Goal: Information Seeking & Learning: Learn about a topic

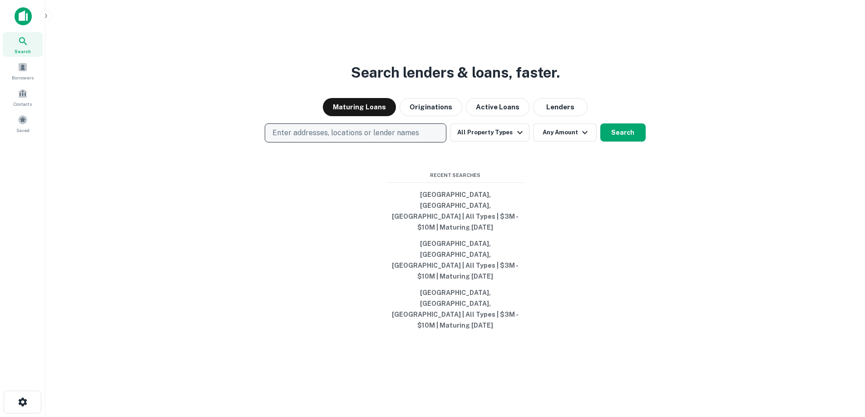
click at [402, 138] on p "Enter addresses, locations or lender names" at bounding box center [345, 133] width 147 height 11
type input "***"
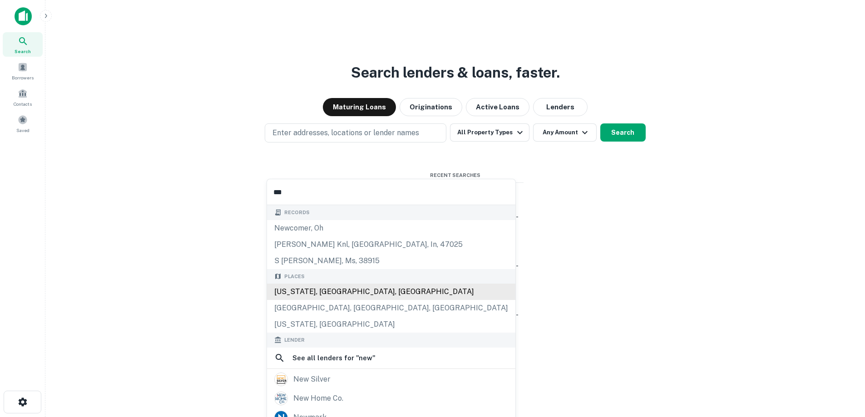
click at [344, 291] on div "[US_STATE], [GEOGRAPHIC_DATA], [GEOGRAPHIC_DATA]" at bounding box center [391, 292] width 248 height 16
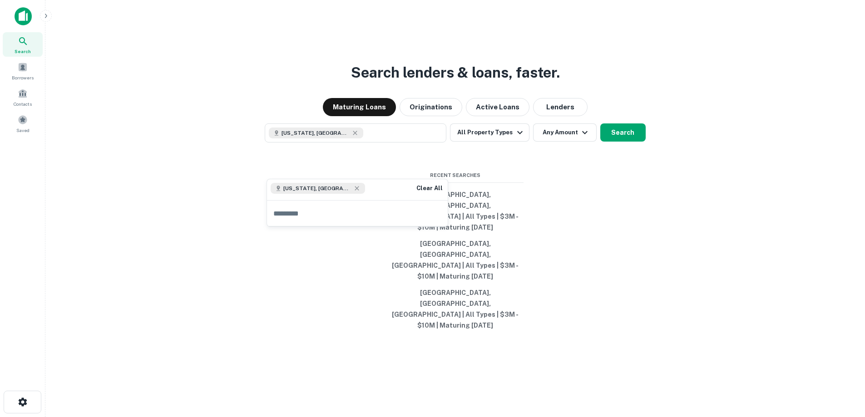
click at [530, 195] on div "Search lenders & loans, faster. Maturing Loans Originations Active Loans Lender…" at bounding box center [455, 230] width 805 height 417
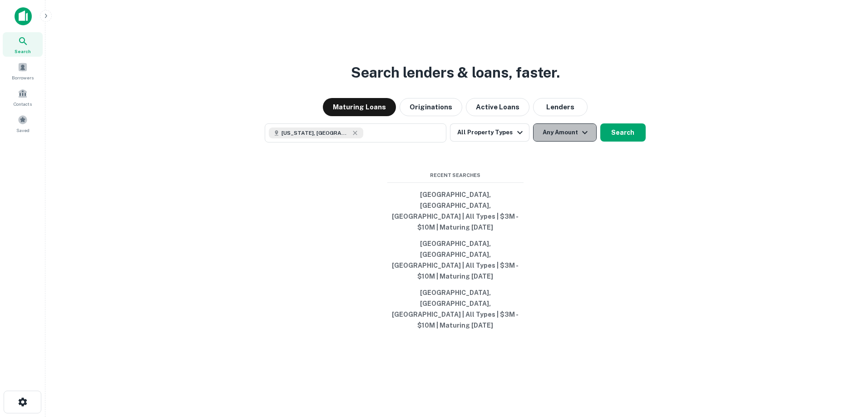
click at [567, 142] on button "Any Amount" at bounding box center [565, 132] width 64 height 18
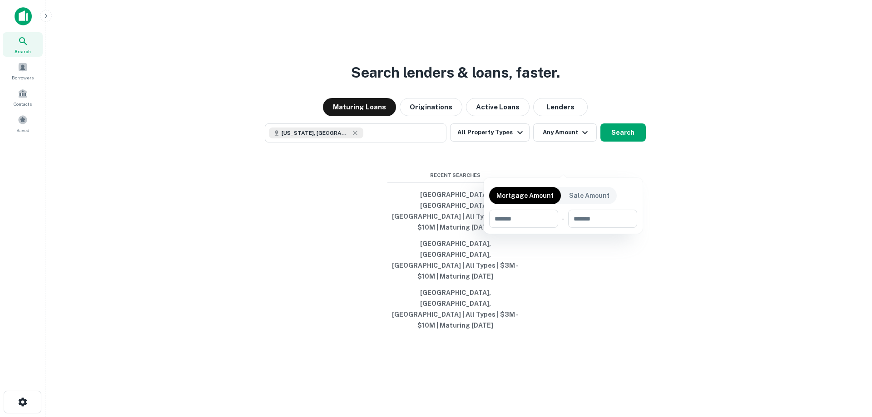
click at [698, 196] on div at bounding box center [436, 208] width 872 height 417
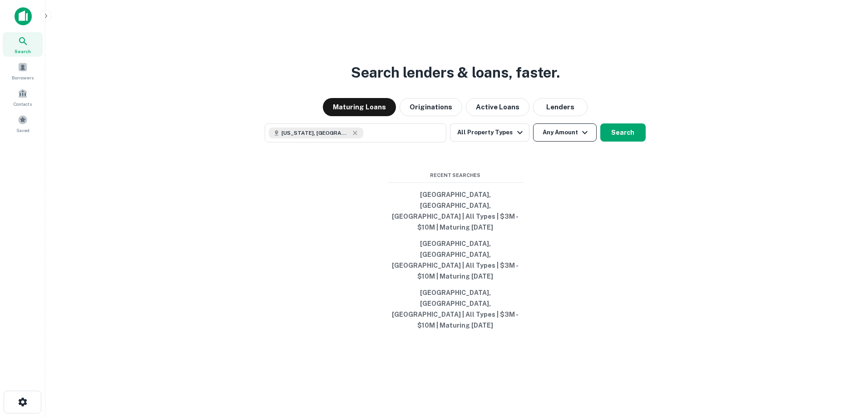
click at [572, 142] on button "Any Amount" at bounding box center [565, 132] width 64 height 18
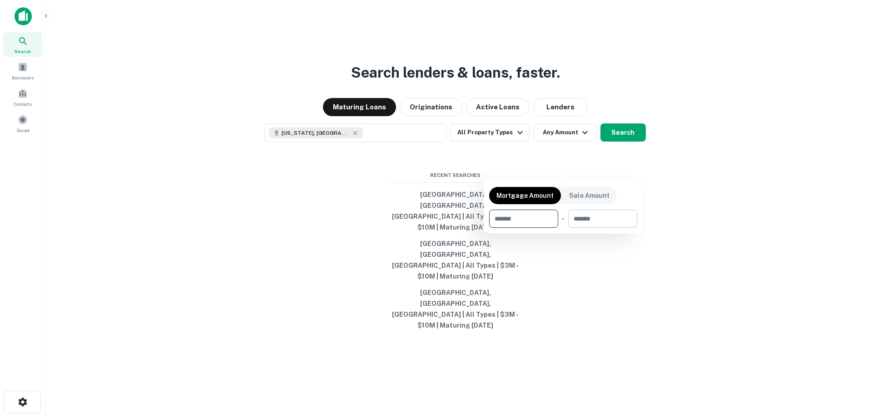
click at [605, 216] on input "number" at bounding box center [599, 219] width 63 height 18
type input "********"
click at [624, 172] on div at bounding box center [436, 208] width 872 height 417
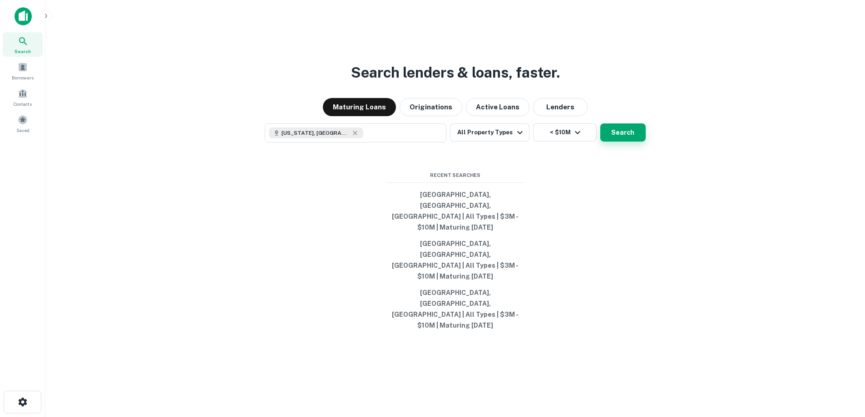
click at [626, 142] on button "Search" at bounding box center [622, 132] width 45 height 18
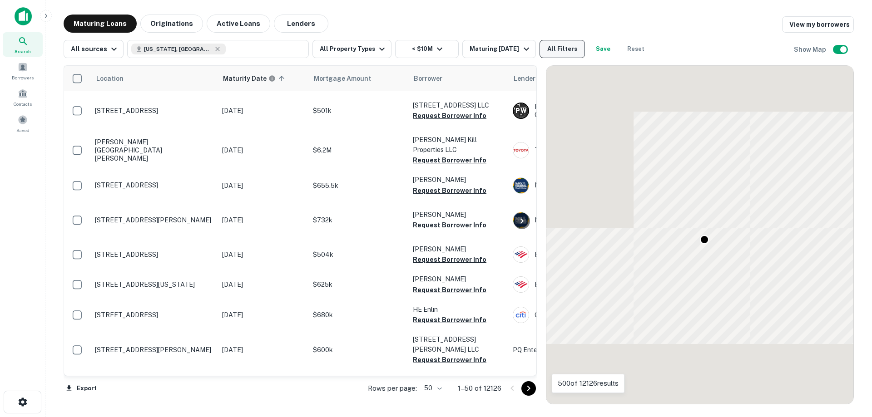
click at [556, 47] on button "All Filters" at bounding box center [561, 49] width 45 height 18
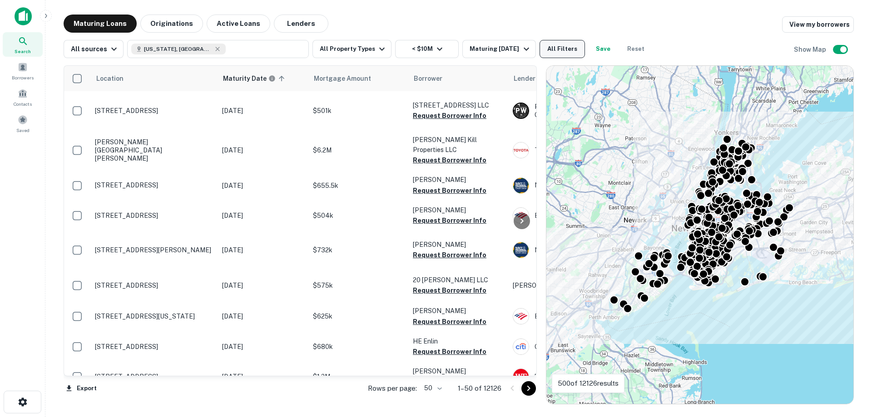
click at [565, 49] on button "All Filters" at bounding box center [561, 49] width 45 height 18
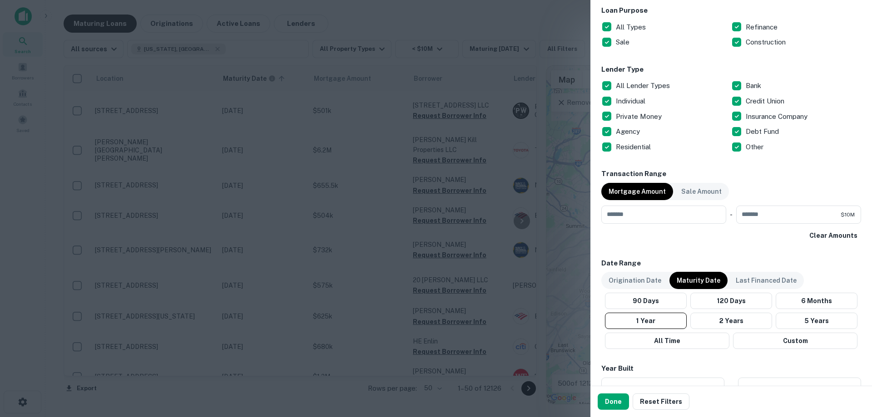
scroll to position [499, 0]
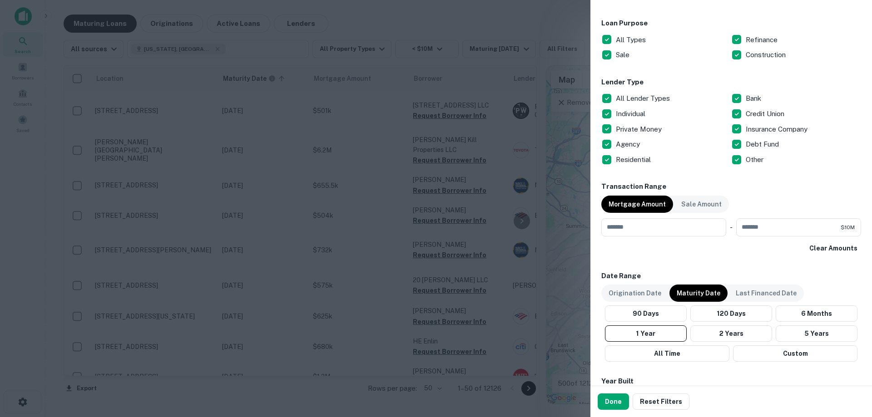
drag, startPoint x: 646, startPoint y: 95, endPoint x: 642, endPoint y: 102, distance: 7.9
click at [646, 95] on p "All Lender Types" at bounding box center [643, 98] width 56 height 11
click at [627, 113] on p "Individual" at bounding box center [630, 113] width 31 height 11
click at [632, 128] on p "Private Money" at bounding box center [639, 129] width 48 height 11
click at [745, 58] on p "Construction" at bounding box center [766, 54] width 42 height 11
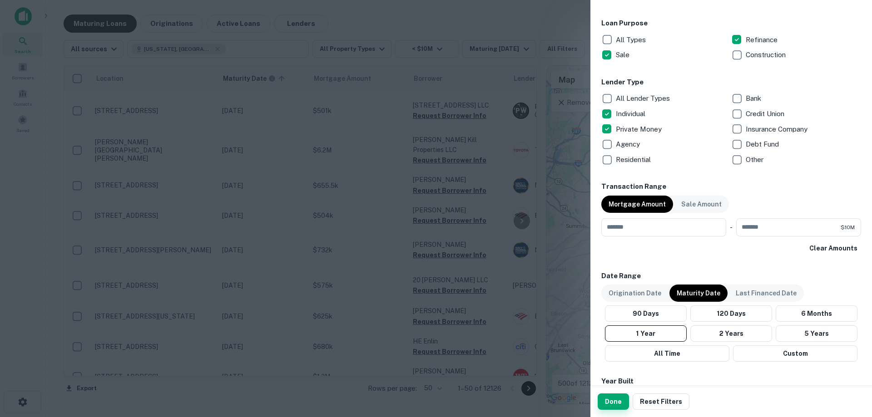
click at [612, 398] on button "Done" at bounding box center [612, 402] width 31 height 16
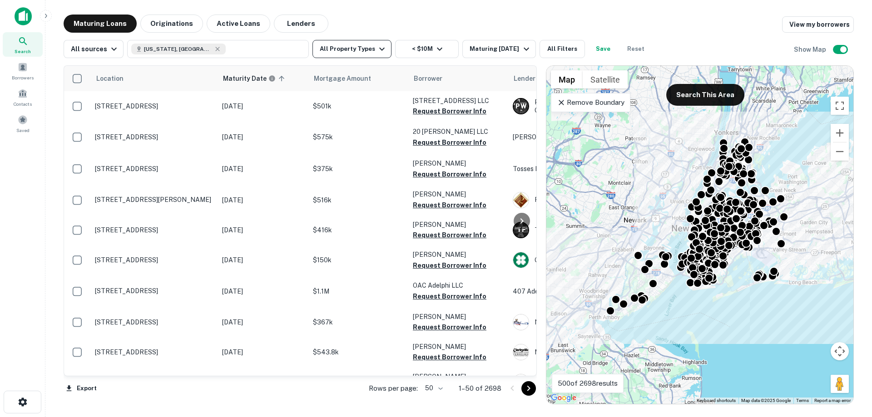
click at [360, 48] on button "All Property Types" at bounding box center [351, 49] width 79 height 18
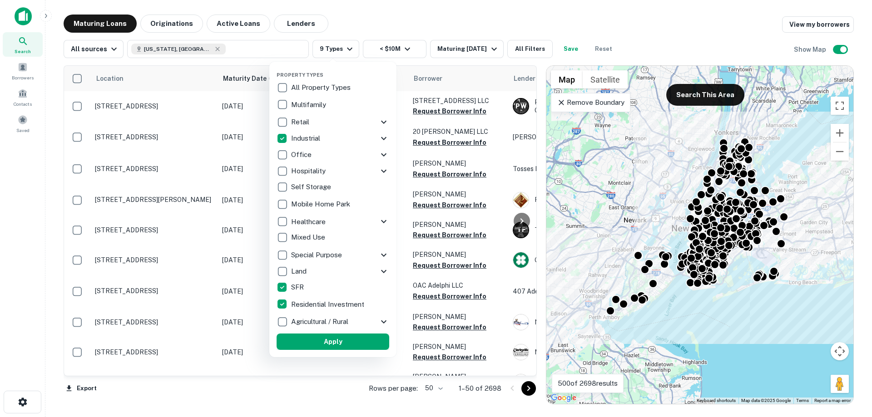
click at [331, 341] on button "Apply" at bounding box center [332, 342] width 113 height 16
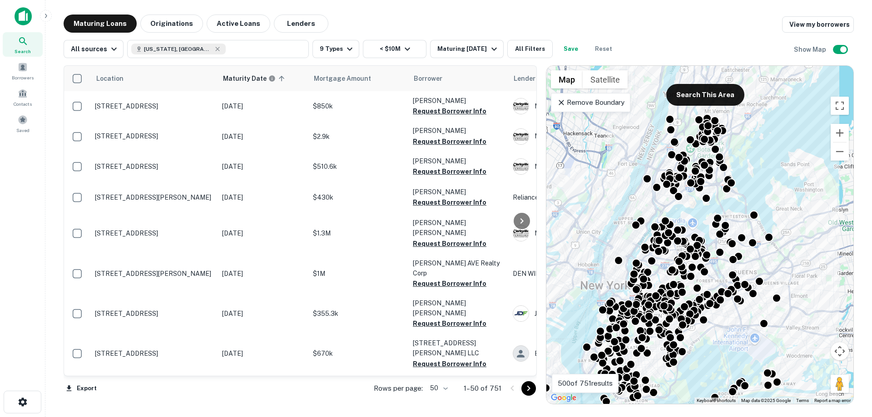
drag, startPoint x: 691, startPoint y: 155, endPoint x: 688, endPoint y: 208, distance: 53.2
click at [688, 208] on div "To activate drag with keyboard, press Alt + Enter. Once in keyboard drag state,…" at bounding box center [699, 235] width 307 height 338
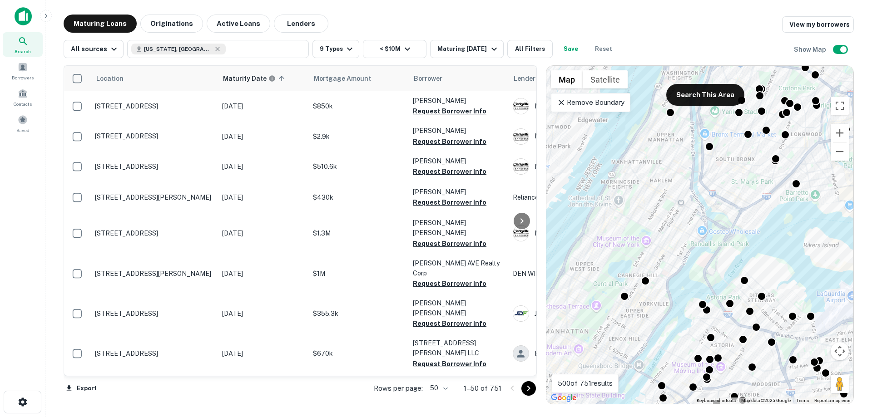
drag, startPoint x: 667, startPoint y: 232, endPoint x: 739, endPoint y: 164, distance: 99.2
click at [739, 164] on div "To activate drag with keyboard, press Alt + Enter. Once in keyboard drag state,…" at bounding box center [699, 235] width 307 height 338
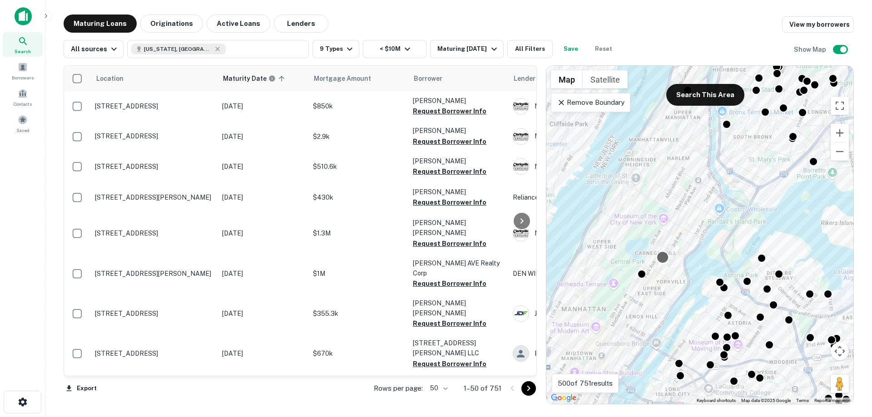
click at [658, 256] on div at bounding box center [662, 257] width 13 height 13
click at [664, 257] on div at bounding box center [662, 257] width 13 height 13
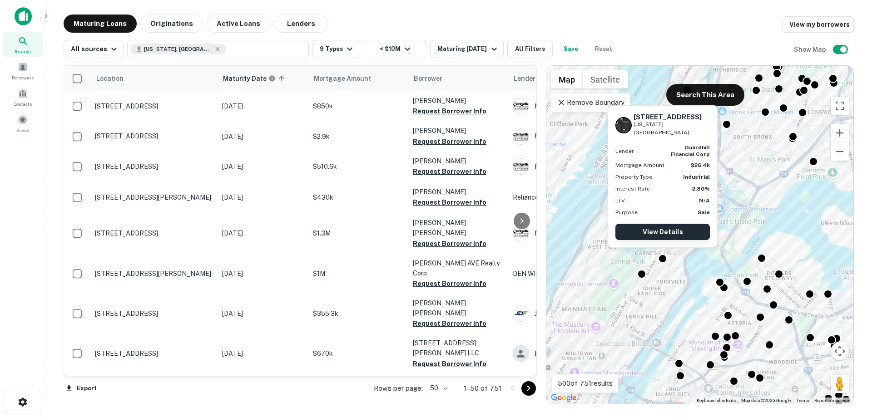
click at [673, 231] on link "View Details" at bounding box center [662, 232] width 94 height 16
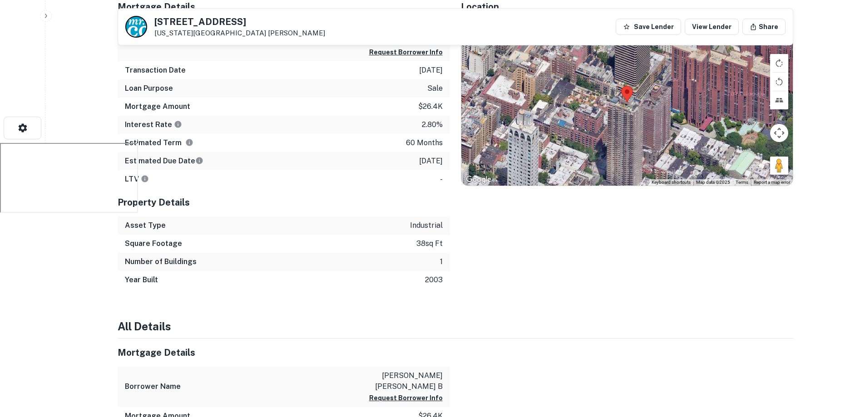
scroll to position [182, 0]
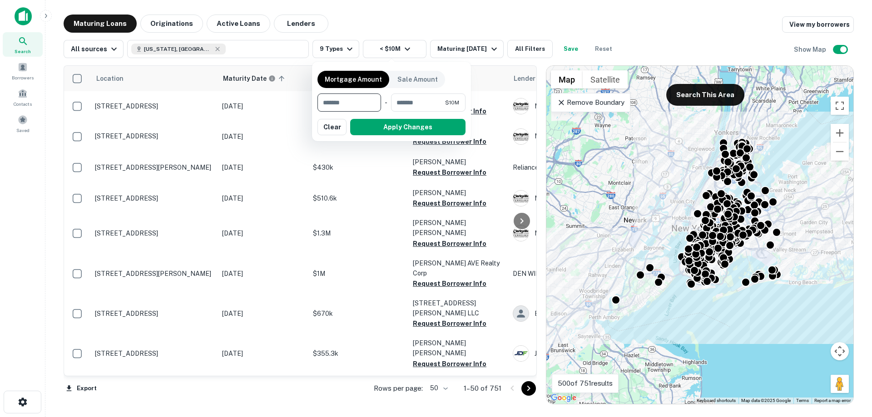
click at [365, 104] on input "number" at bounding box center [345, 103] width 57 height 18
type input "******"
click at [439, 132] on button "Apply Changes" at bounding box center [407, 127] width 115 height 16
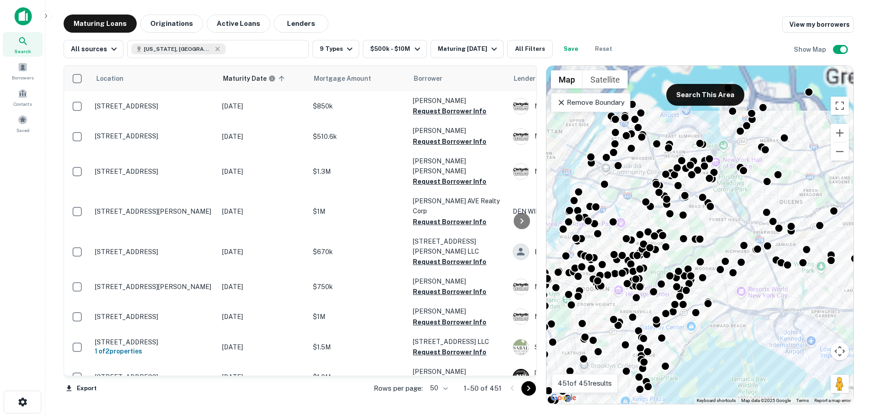
drag, startPoint x: 665, startPoint y: 158, endPoint x: 734, endPoint y: 251, distance: 116.7
click at [734, 251] on div "To activate drag with keyboard, press Alt + Enter. Once in keyboard drag state,…" at bounding box center [699, 235] width 307 height 338
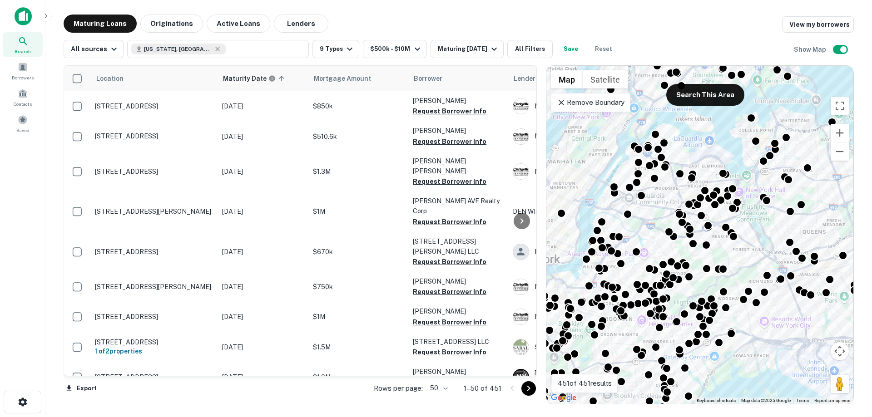
drag, startPoint x: 688, startPoint y: 140, endPoint x: 758, endPoint y: 244, distance: 125.1
click at [758, 244] on div "To activate drag with keyboard, press Alt + Enter. Once in keyboard drag state,…" at bounding box center [699, 235] width 307 height 338
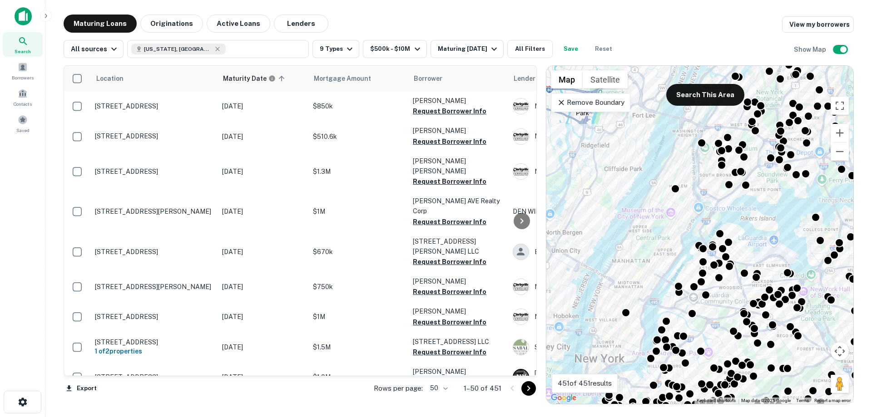
click at [669, 176] on div "To activate drag with keyboard, press Alt + Enter. Once in keyboard drag state,…" at bounding box center [699, 235] width 307 height 338
click at [675, 188] on div at bounding box center [675, 187] width 13 height 13
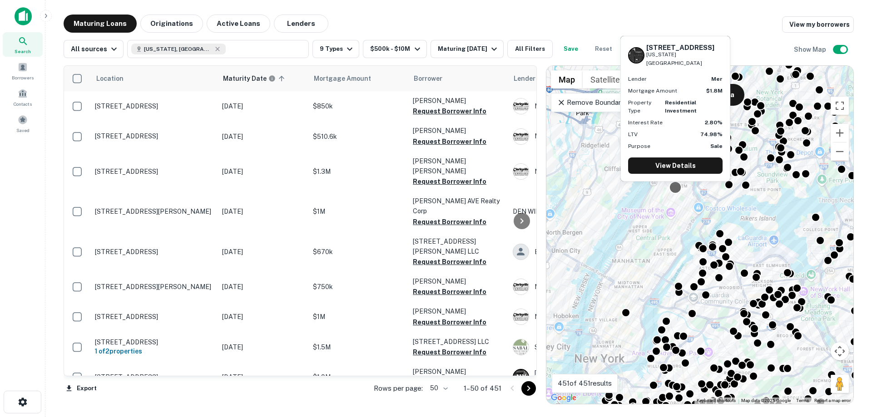
click at [671, 185] on div "156 W 123RD ST New York, NY 10027 Lender mer Mortgage Amount $1.8M Property Typ…" at bounding box center [675, 111] width 112 height 153
click at [680, 163] on link "View Details" at bounding box center [675, 166] width 94 height 16
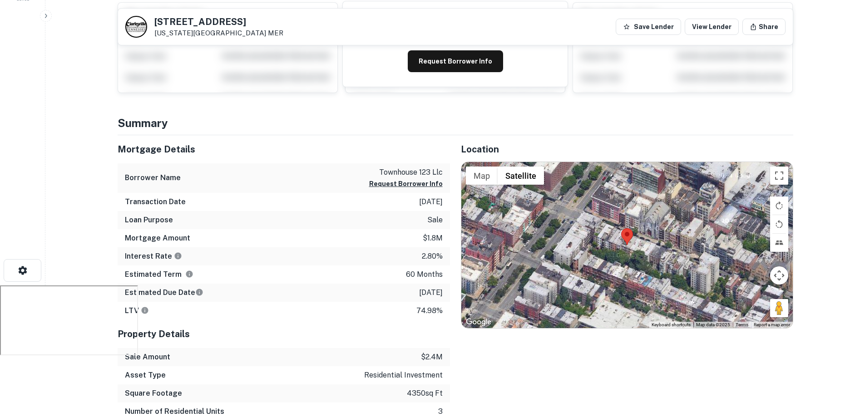
scroll to position [136, 0]
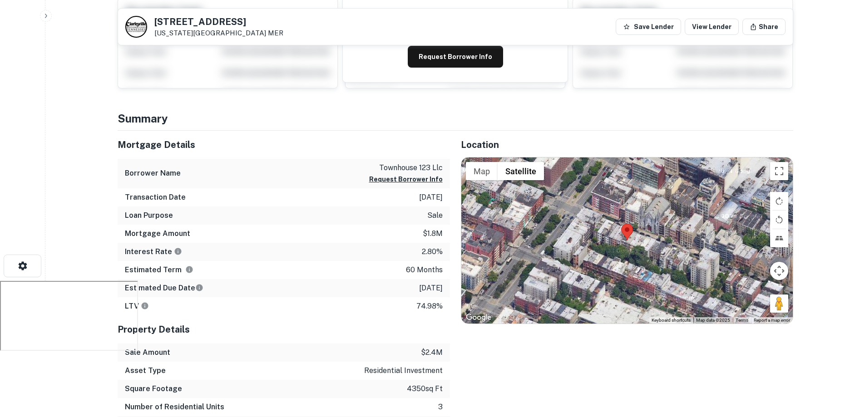
click at [417, 168] on p "townhouse 123 llc" at bounding box center [406, 167] width 74 height 11
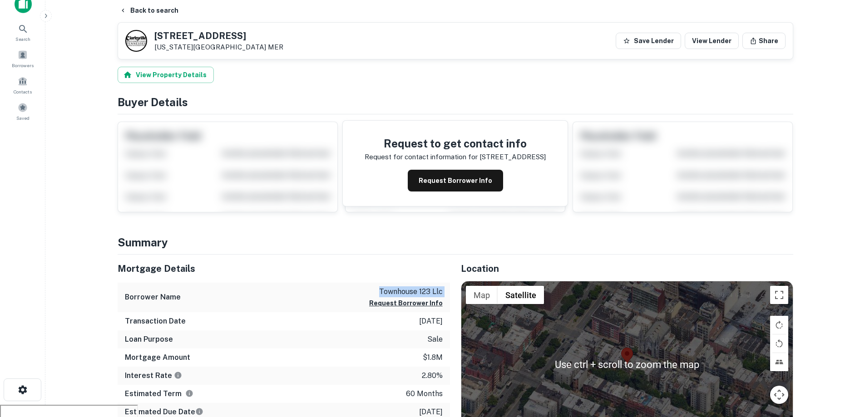
scroll to position [0, 0]
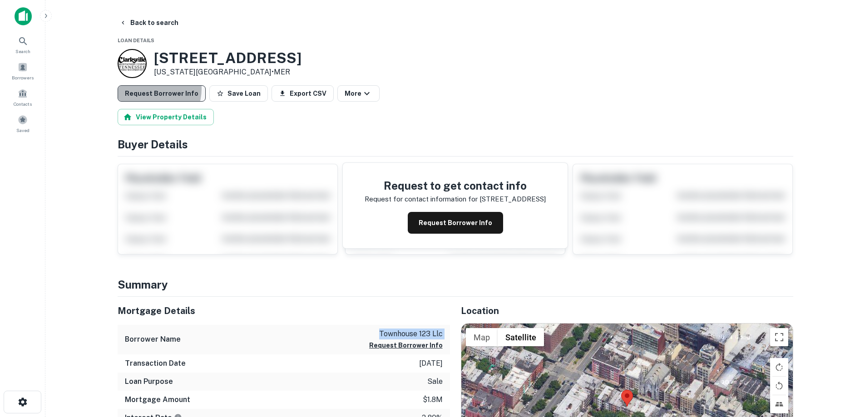
click at [149, 89] on button "Request Borrower Info" at bounding box center [162, 93] width 88 height 16
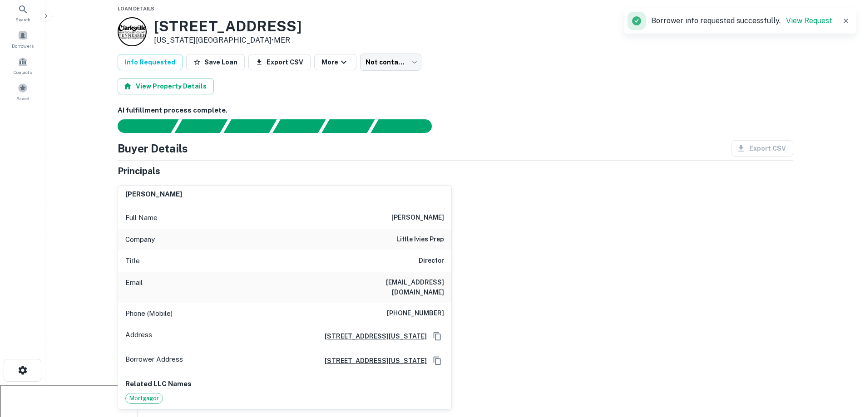
scroll to position [45, 0]
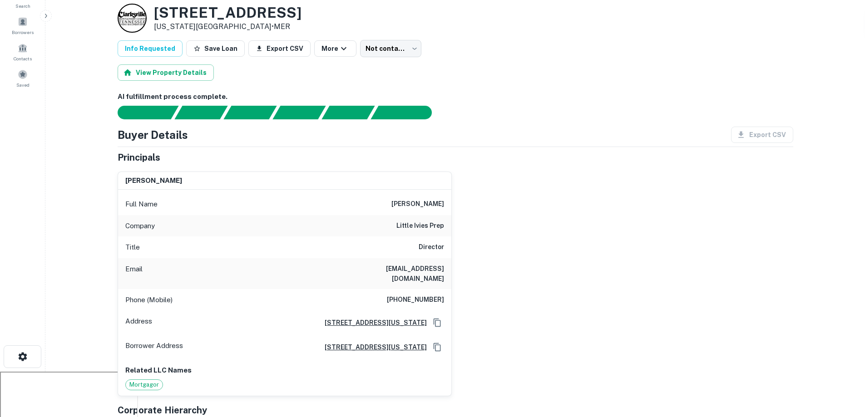
click at [423, 222] on h6 "little ivies prep" at bounding box center [420, 226] width 48 height 11
click at [416, 225] on h6 "little ivies prep" at bounding box center [420, 226] width 48 height 11
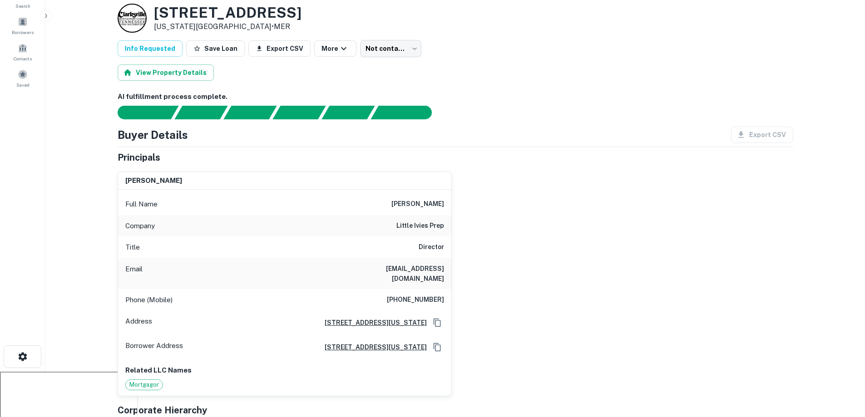
drag, startPoint x: 416, startPoint y: 225, endPoint x: 375, endPoint y: 271, distance: 61.7
click at [350, 271] on div "Email [EMAIL_ADDRESS][DOMAIN_NAME]" at bounding box center [284, 273] width 333 height 31
drag, startPoint x: 446, startPoint y: 269, endPoint x: 404, endPoint y: 272, distance: 41.9
click at [404, 272] on div "Email [EMAIL_ADDRESS][DOMAIN_NAME]" at bounding box center [284, 273] width 333 height 31
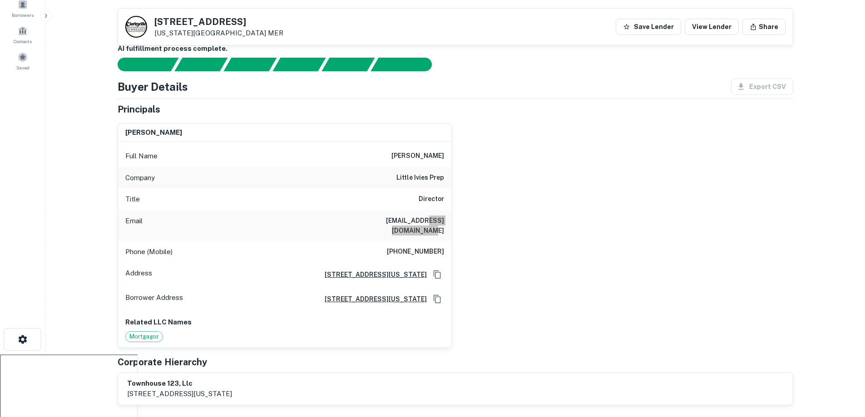
scroll to position [0, 0]
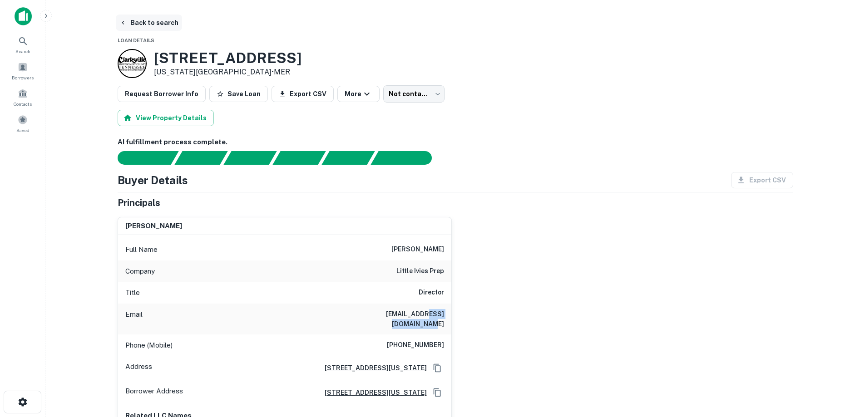
click at [146, 19] on button "Back to search" at bounding box center [149, 23] width 66 height 16
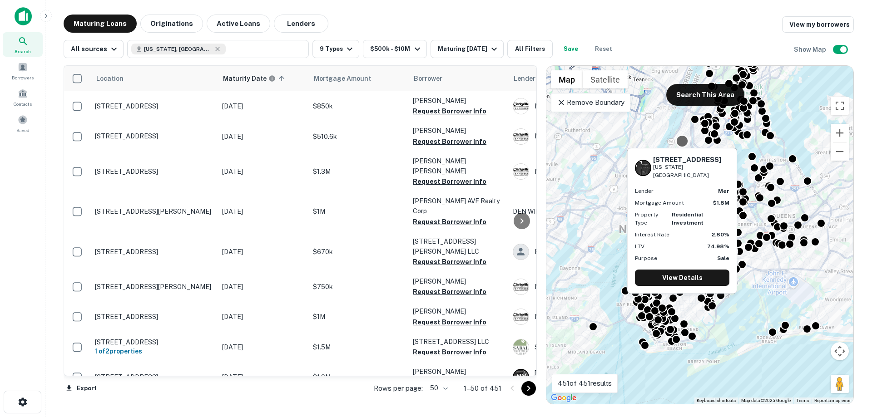
click at [680, 141] on div at bounding box center [681, 140] width 13 height 13
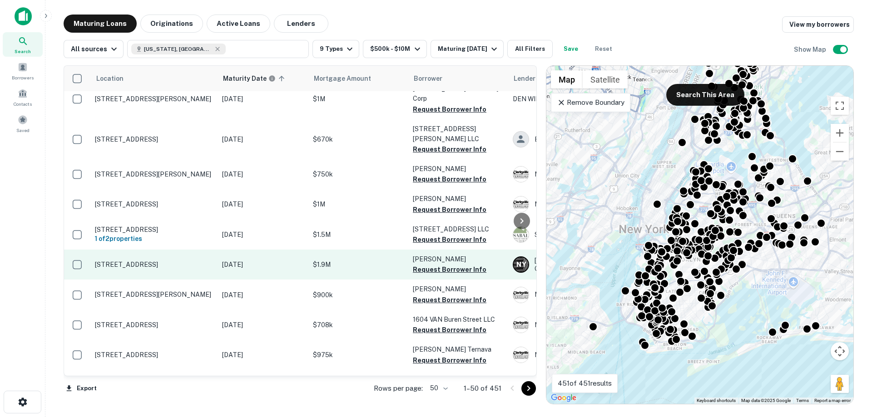
scroll to position [136, 0]
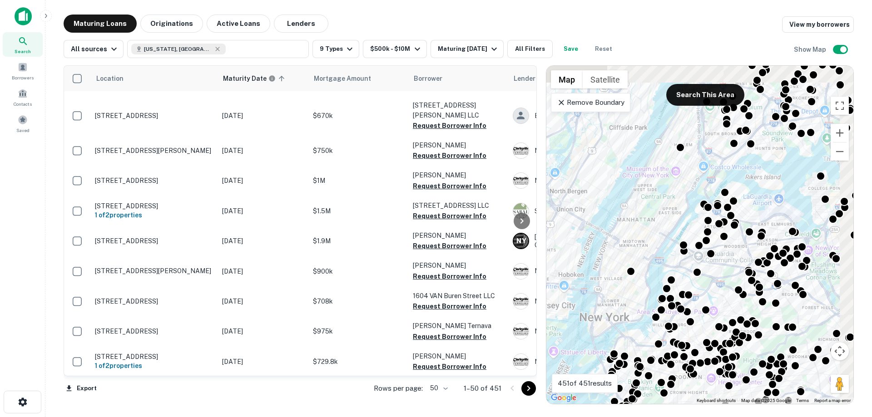
drag, startPoint x: 686, startPoint y: 142, endPoint x: 658, endPoint y: 212, distance: 75.9
click at [658, 212] on div "To activate drag with keyboard, press Alt + Enter. Once in keyboard drag state,…" at bounding box center [699, 235] width 307 height 338
click at [678, 146] on div at bounding box center [680, 145] width 13 height 13
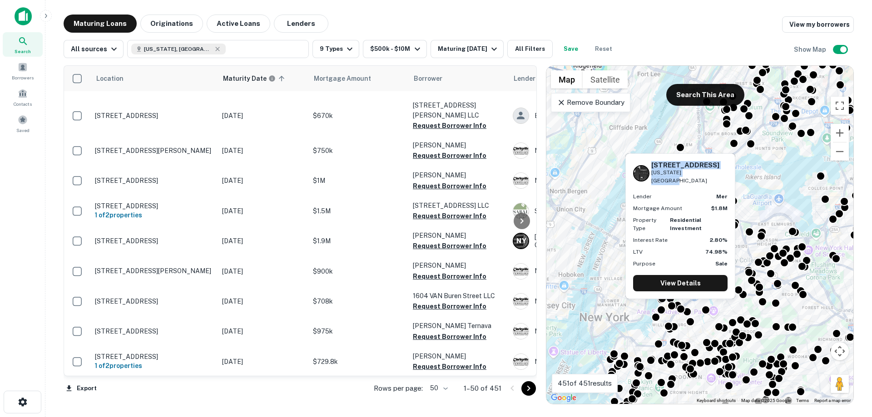
drag, startPoint x: 704, startPoint y: 172, endPoint x: 650, endPoint y: 163, distance: 55.6
click at [650, 163] on div "[STREET_ADDRESS][US_STATE]" at bounding box center [680, 173] width 94 height 24
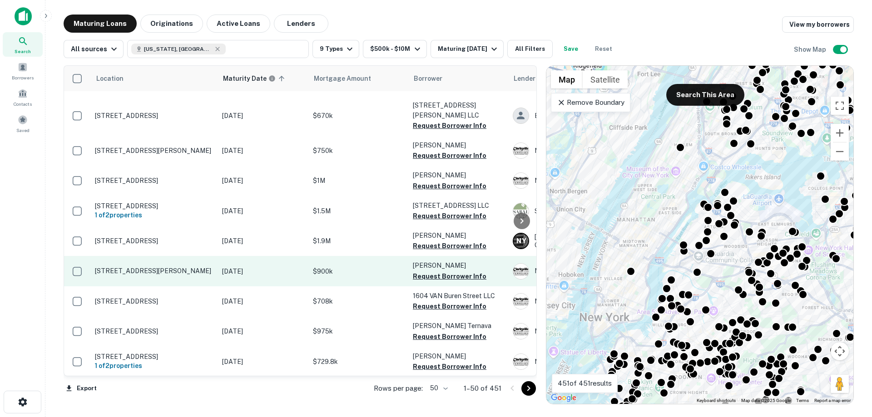
copy div "[STREET_ADDRESS][US_STATE]"
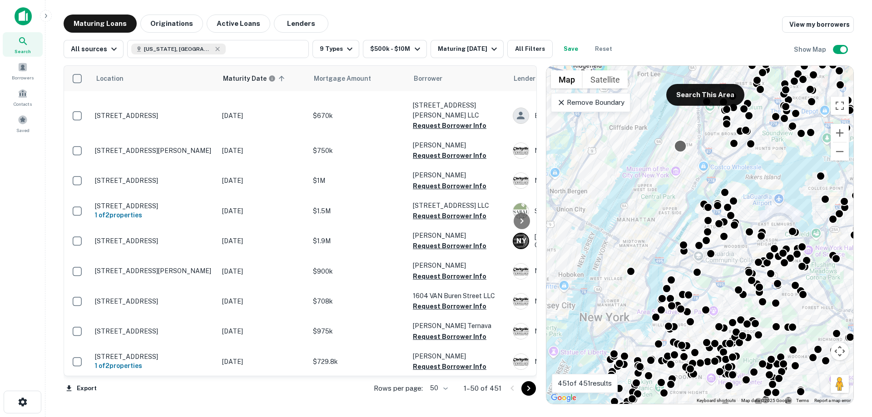
click at [675, 146] on div at bounding box center [680, 145] width 13 height 13
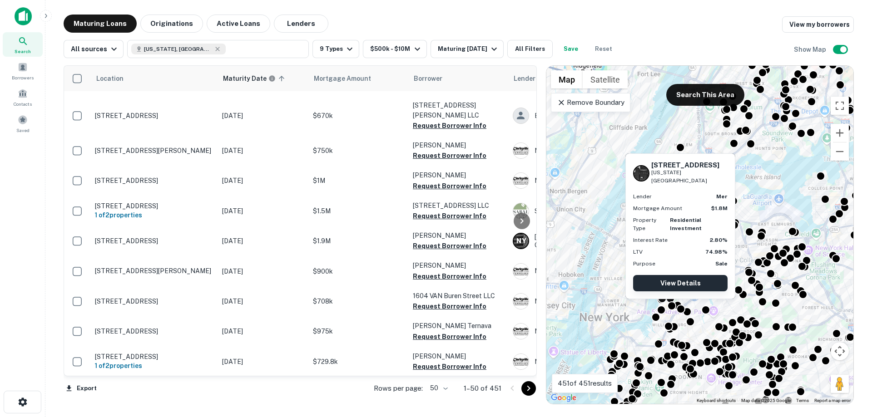
click at [684, 275] on link "View Details" at bounding box center [680, 283] width 94 height 16
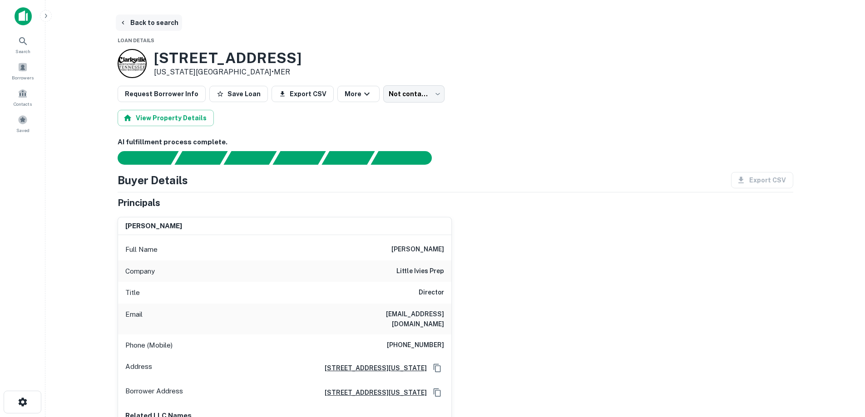
click at [162, 22] on button "Back to search" at bounding box center [149, 23] width 66 height 16
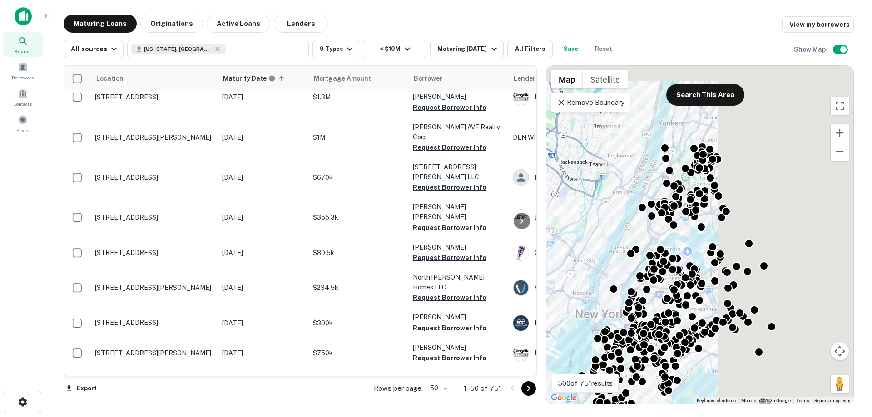
drag, startPoint x: 796, startPoint y: 178, endPoint x: 646, endPoint y: 306, distance: 197.3
click at [646, 306] on div "To activate drag with keyboard, press Alt + Enter. Once in keyboard drag state,…" at bounding box center [699, 235] width 307 height 338
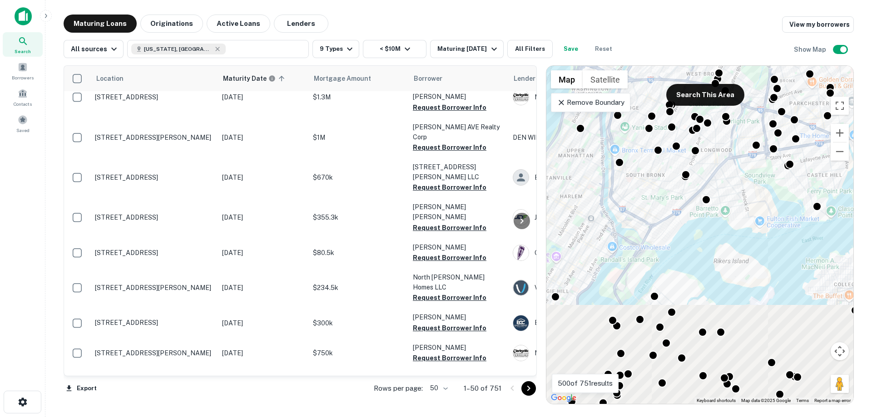
drag, startPoint x: 635, startPoint y: 289, endPoint x: 725, endPoint y: 157, distance: 160.3
click at [725, 155] on div "To activate drag with keyboard, press Alt + Enter. Once in keyboard drag state,…" at bounding box center [699, 235] width 307 height 338
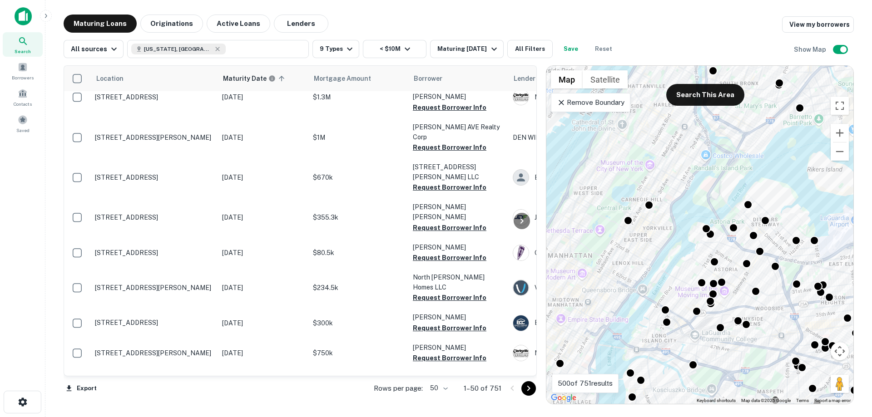
drag, startPoint x: 717, startPoint y: 226, endPoint x: 732, endPoint y: 212, distance: 21.2
click at [732, 212] on div "To activate drag with keyboard, press Alt + Enter. Once in keyboard drag state,…" at bounding box center [699, 235] width 307 height 338
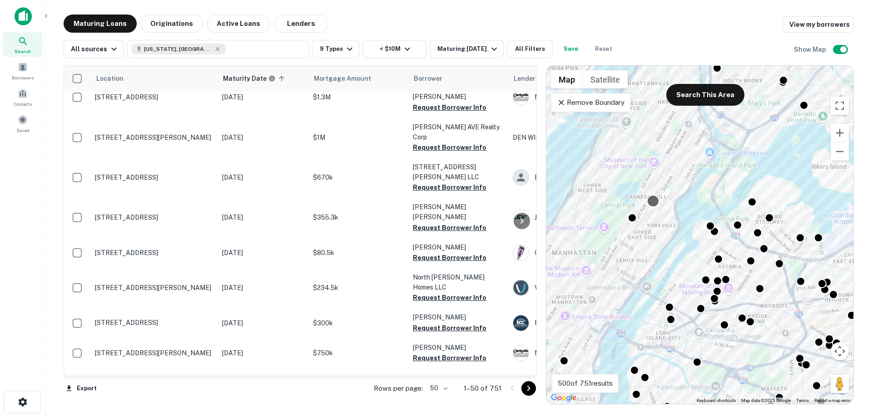
click at [655, 204] on div at bounding box center [652, 200] width 13 height 13
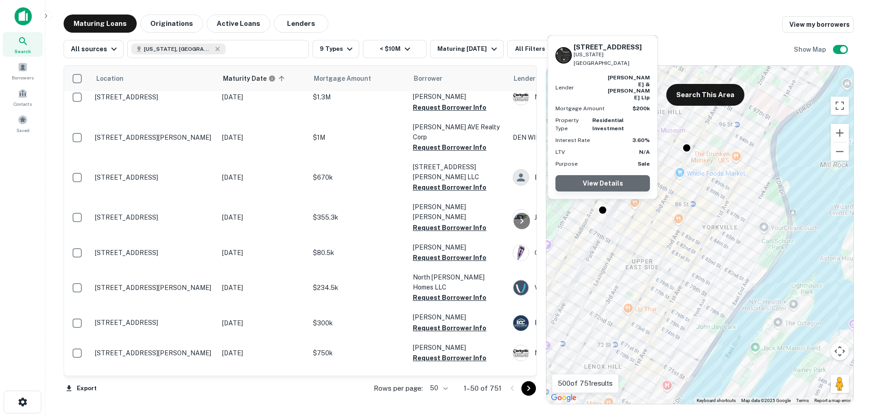
click at [606, 182] on link "View Details" at bounding box center [602, 183] width 94 height 16
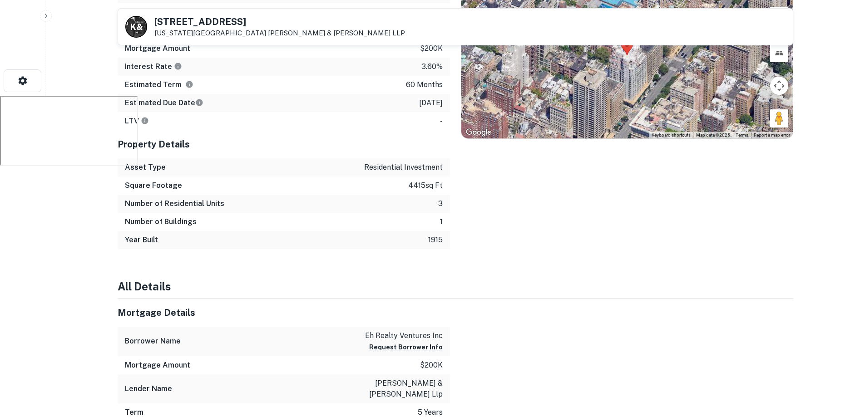
scroll to position [409, 0]
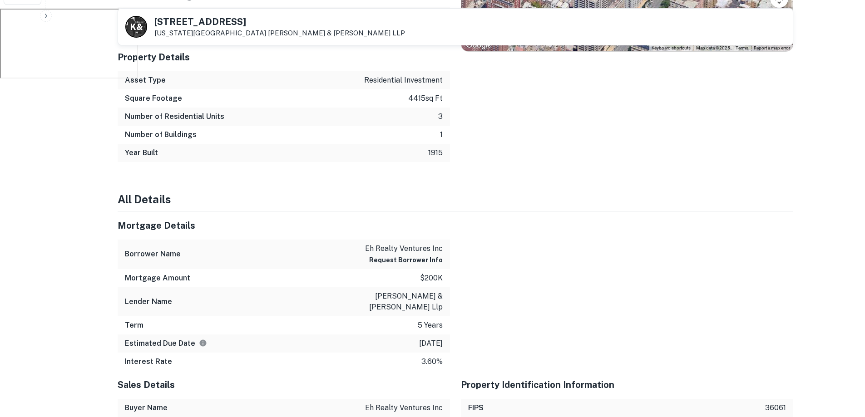
click at [436, 247] on p "eh realty ventures inc" at bounding box center [404, 248] width 78 height 11
click at [429, 296] on p "[PERSON_NAME] & [PERSON_NAME] llp" at bounding box center [402, 302] width 82 height 22
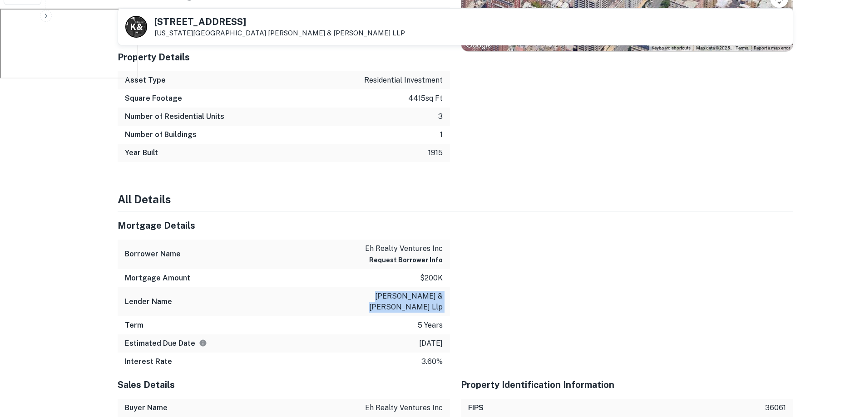
click at [429, 296] on p "[PERSON_NAME] & [PERSON_NAME] llp" at bounding box center [402, 302] width 82 height 22
click at [437, 249] on p "eh realty ventures inc" at bounding box center [404, 248] width 78 height 11
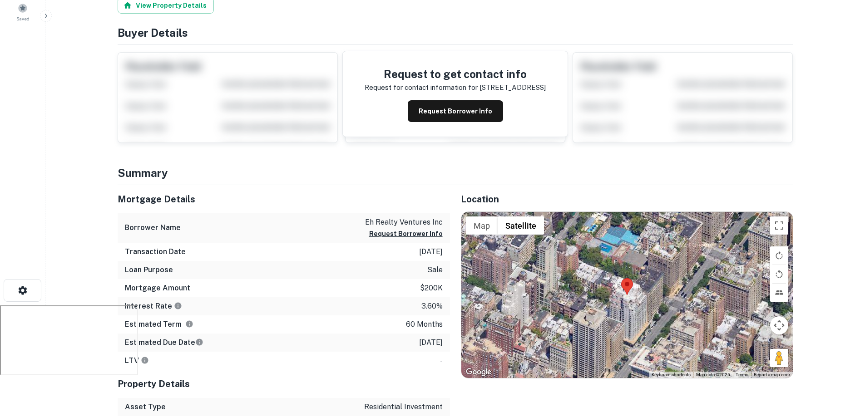
scroll to position [0, 0]
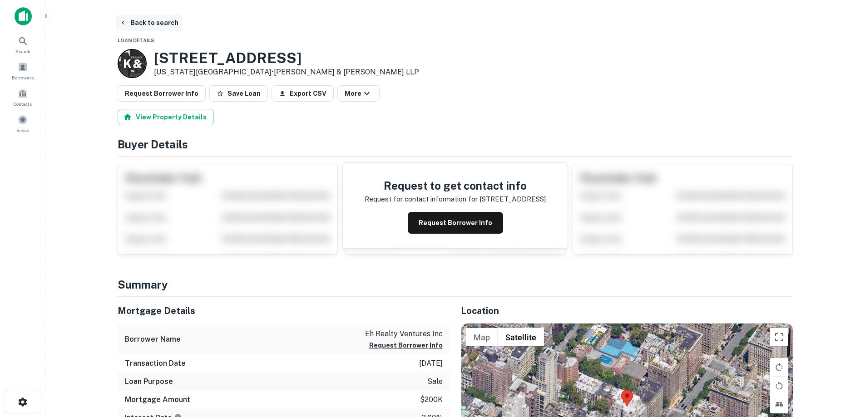
click at [143, 21] on button "Back to search" at bounding box center [149, 23] width 66 height 16
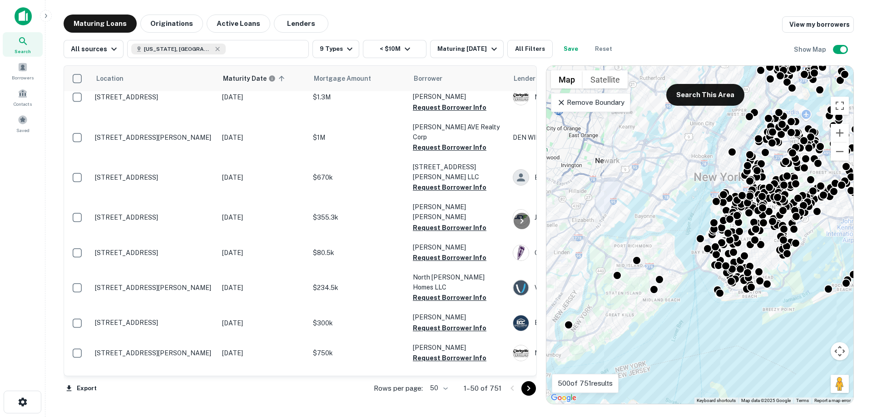
drag, startPoint x: 664, startPoint y: 180, endPoint x: 559, endPoint y: 190, distance: 105.3
click at [559, 190] on div "To activate drag with keyboard, press Alt + Enter. Once in keyboard drag state,…" at bounding box center [699, 235] width 307 height 338
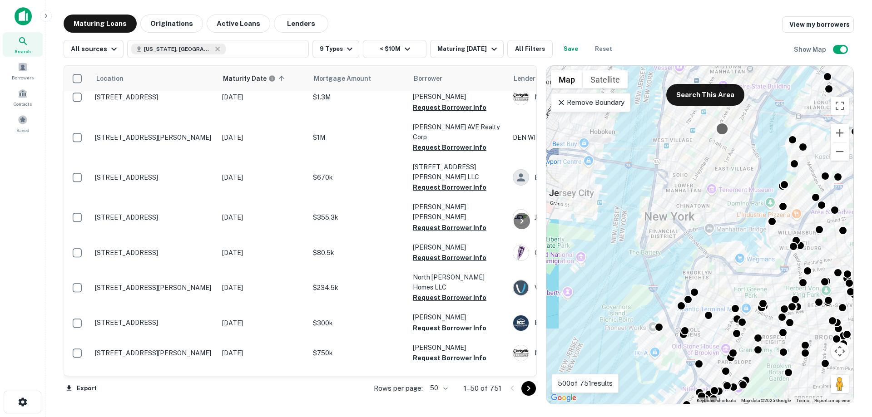
click at [719, 130] on div at bounding box center [721, 128] width 13 height 13
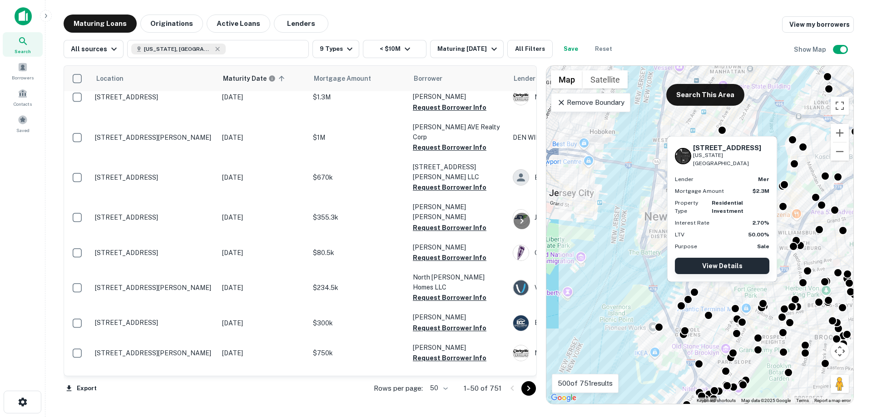
click at [719, 266] on link "View Details" at bounding box center [722, 266] width 94 height 16
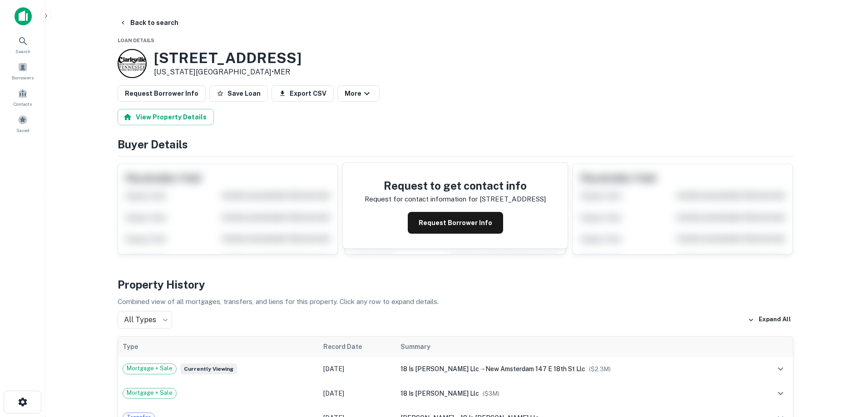
click at [249, 72] on p "New York, NY 10003 • MER" at bounding box center [228, 72] width 148 height 11
click at [159, 56] on h3 "[STREET_ADDRESS]" at bounding box center [228, 57] width 148 height 17
drag, startPoint x: 154, startPoint y: 57, endPoint x: 222, endPoint y: 73, distance: 69.9
click at [222, 73] on div "147 E 18TH ST New York, NY 10003 • MER" at bounding box center [228, 63] width 148 height 28
click at [157, 113] on button "View Property Details" at bounding box center [166, 117] width 96 height 16
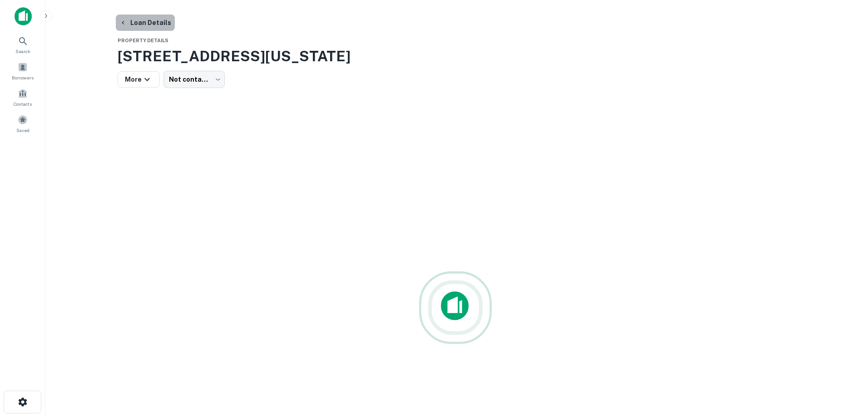
click at [153, 25] on button "Loan Details" at bounding box center [145, 23] width 59 height 16
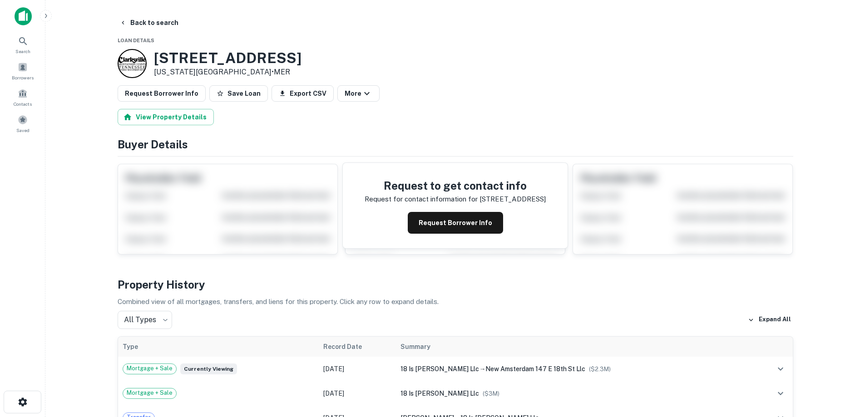
click at [177, 125] on button "View Property Details" at bounding box center [166, 117] width 96 height 16
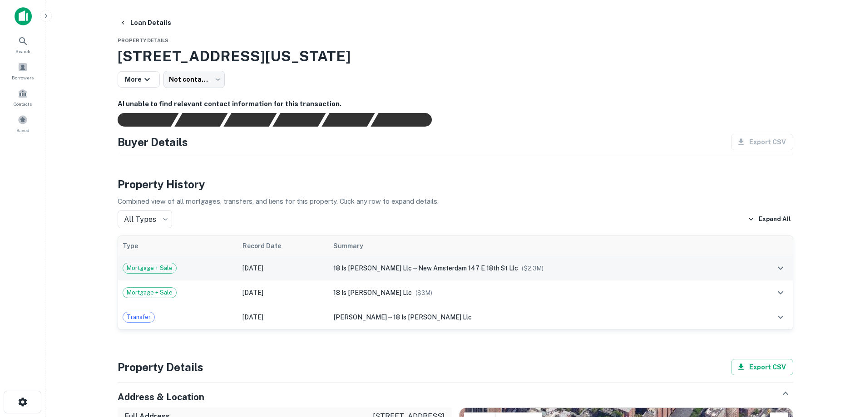
click at [780, 265] on icon "expand row" at bounding box center [780, 268] width 11 height 11
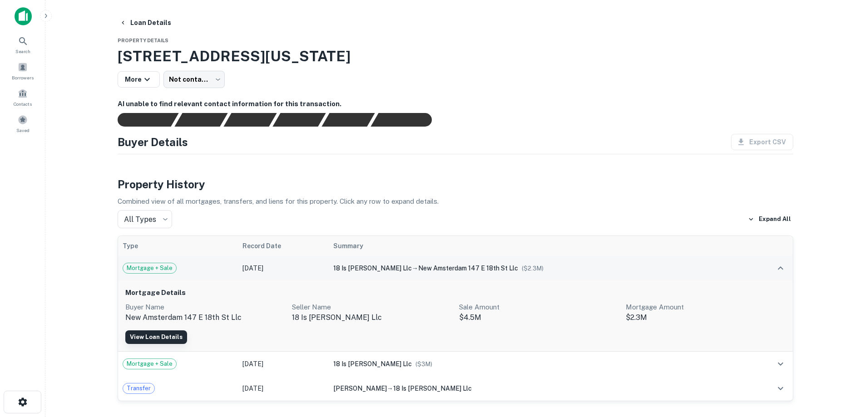
click at [156, 333] on link "View Loan Details" at bounding box center [156, 337] width 62 height 14
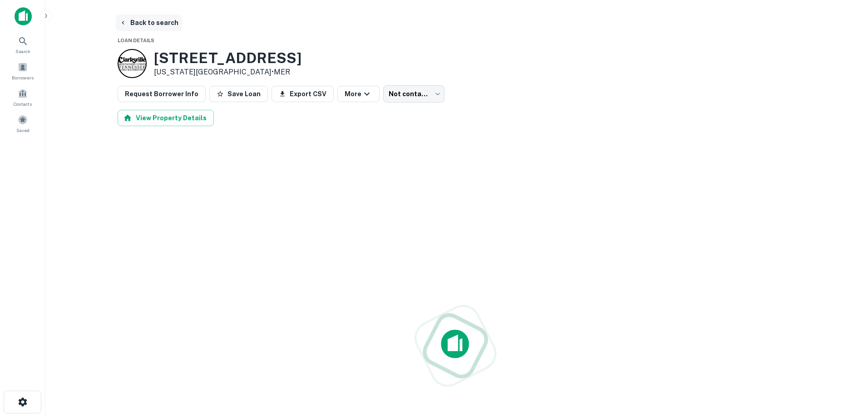
click at [154, 26] on button "Back to search" at bounding box center [149, 23] width 66 height 16
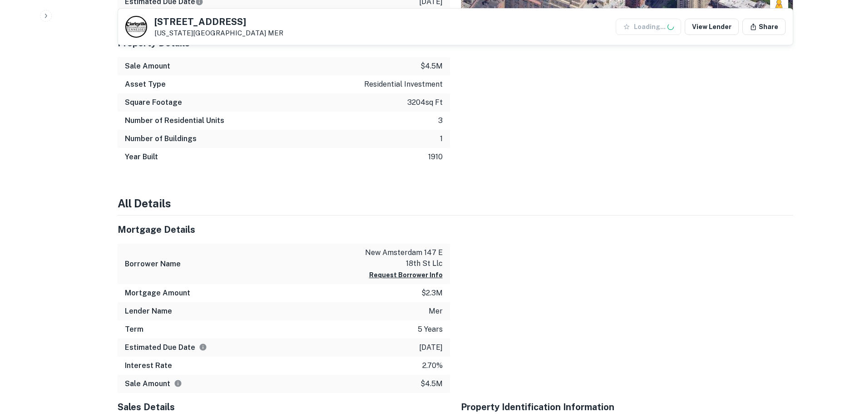
scroll to position [590, 0]
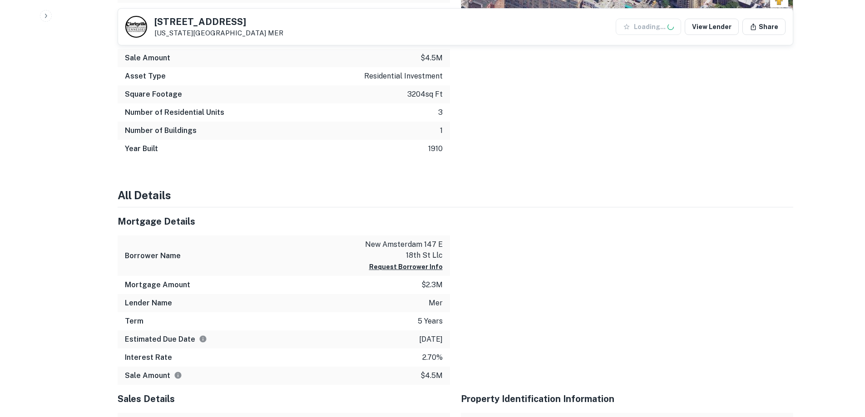
click at [438, 306] on p "mer" at bounding box center [435, 303] width 14 height 11
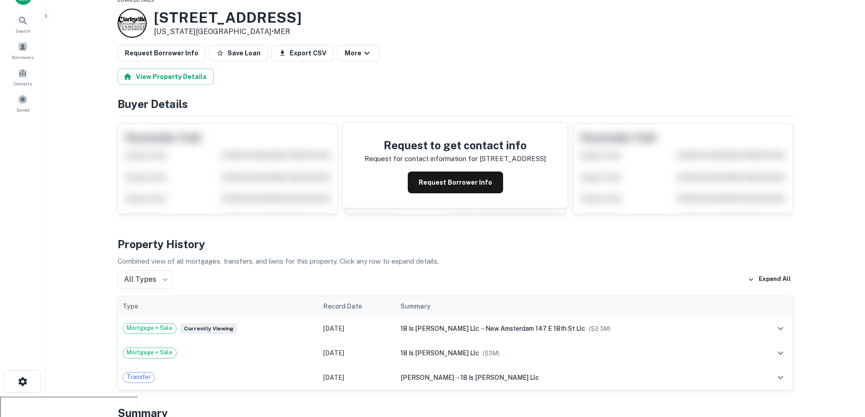
scroll to position [0, 0]
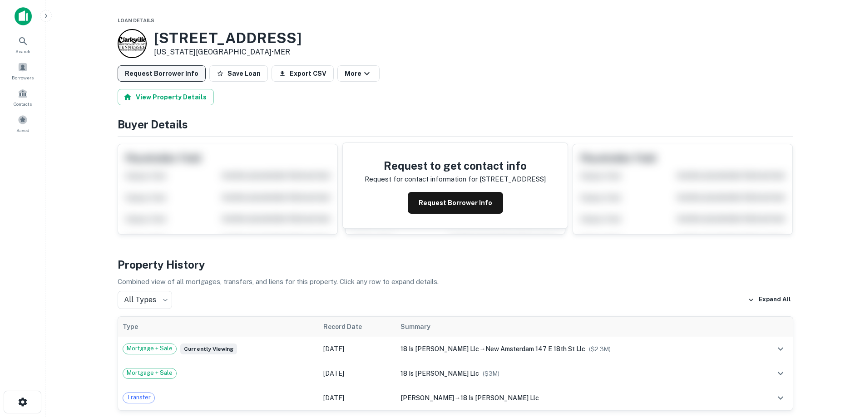
click at [189, 76] on button "Request Borrower Info" at bounding box center [162, 73] width 88 height 16
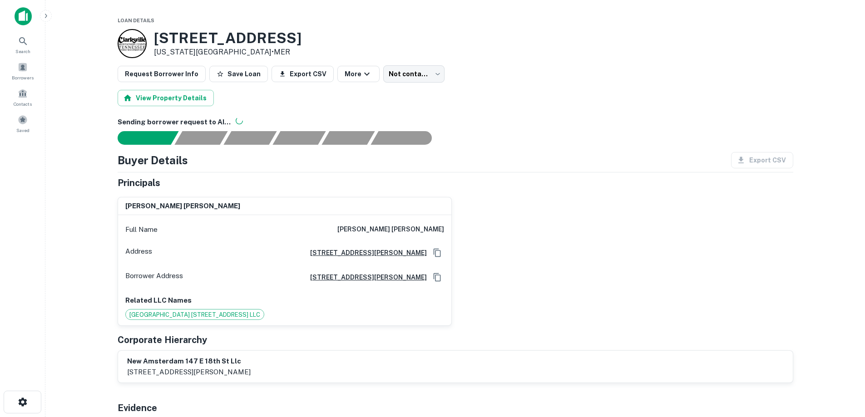
click at [422, 232] on h6 "john davis delmar" at bounding box center [390, 229] width 107 height 11
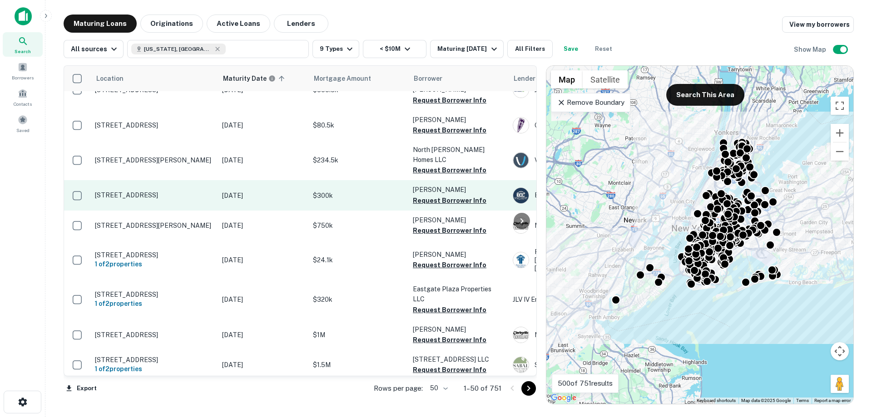
scroll to position [272, 0]
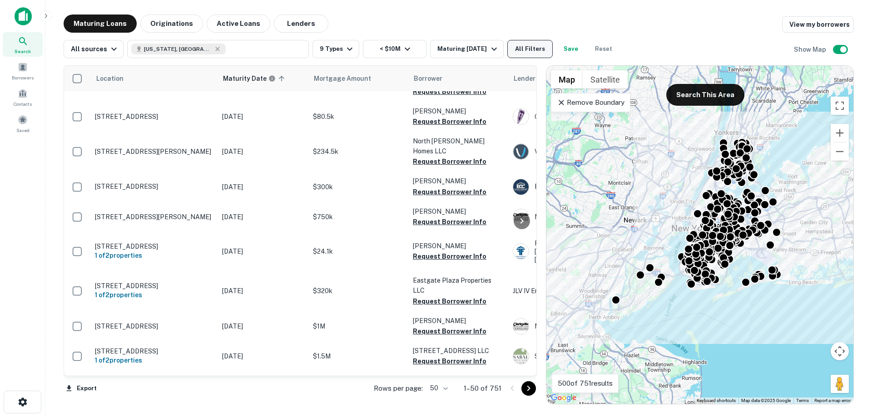
click at [522, 52] on button "All Filters" at bounding box center [529, 49] width 45 height 18
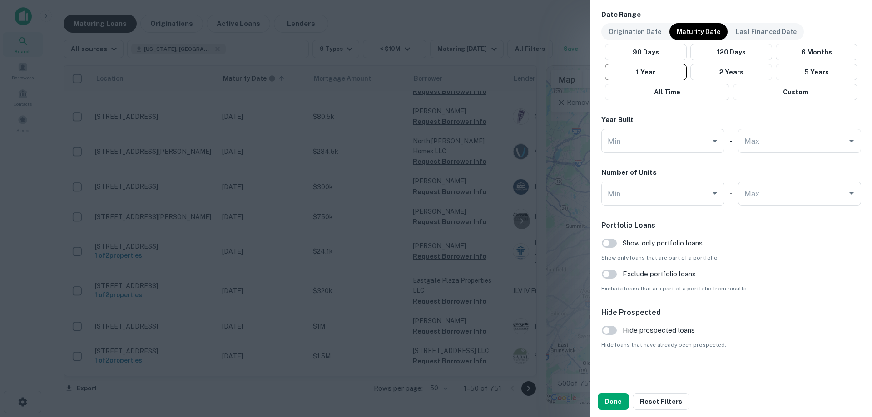
scroll to position [768, 0]
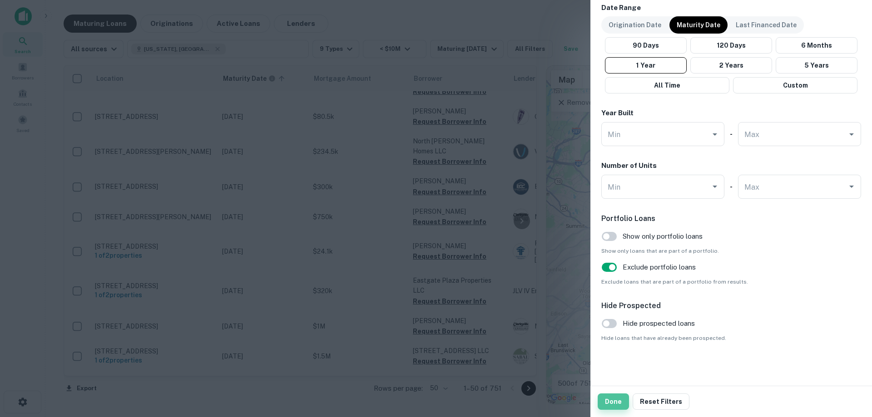
click at [616, 397] on button "Done" at bounding box center [612, 402] width 31 height 16
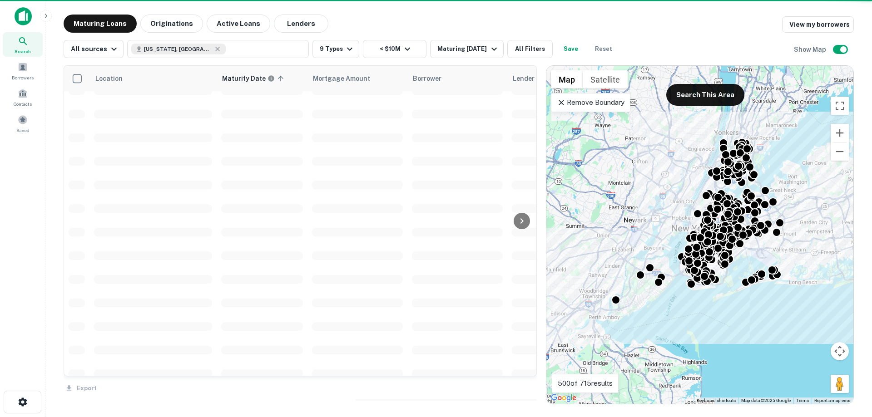
click at [520, 59] on div "Location Maturity Date sorted ascending Mortgage Amount Borrower Lender Purpose…" at bounding box center [459, 231] width 790 height 346
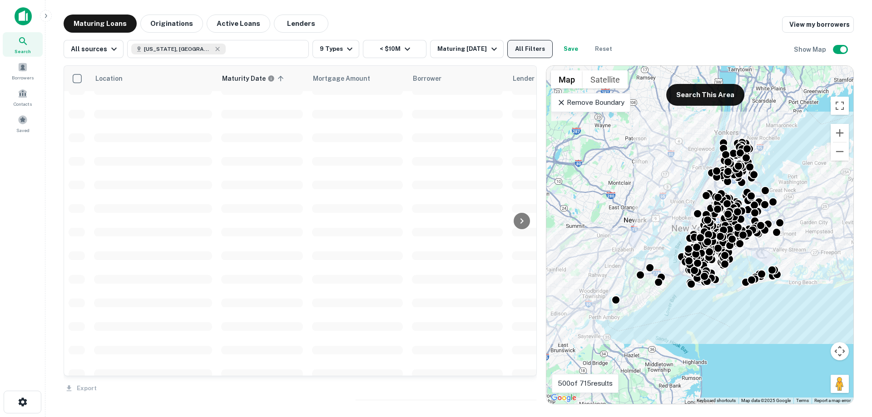
click at [524, 48] on button "All Filters" at bounding box center [529, 49] width 45 height 18
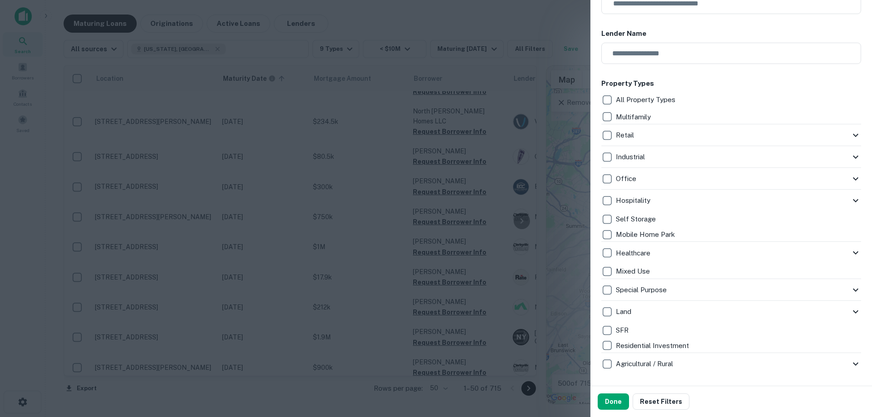
scroll to position [136, 0]
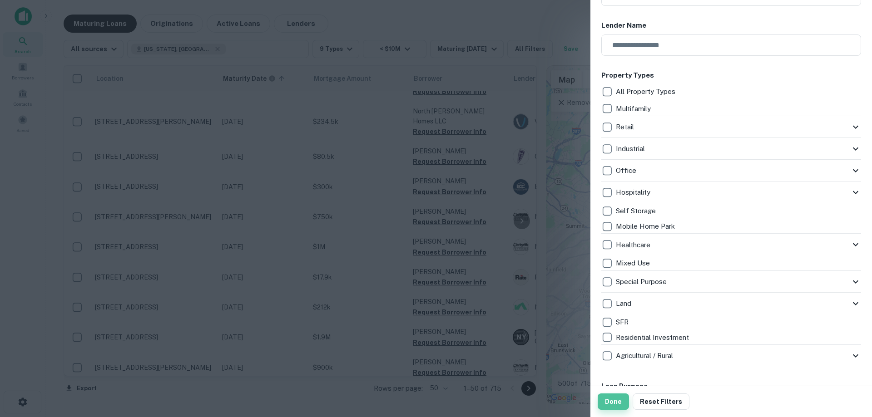
click at [608, 400] on button "Done" at bounding box center [612, 402] width 31 height 16
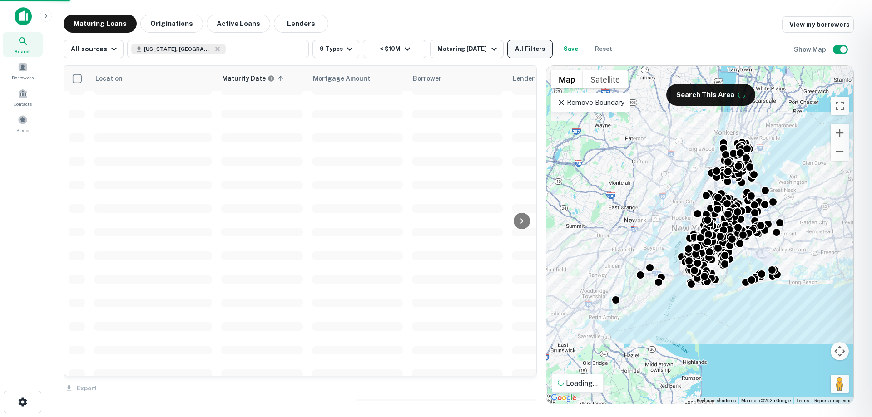
click at [525, 48] on button "All Filters" at bounding box center [529, 49] width 45 height 18
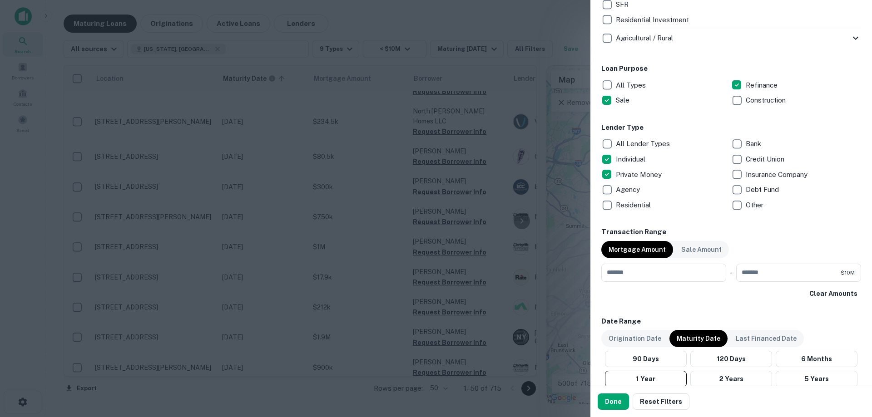
scroll to position [635, 0]
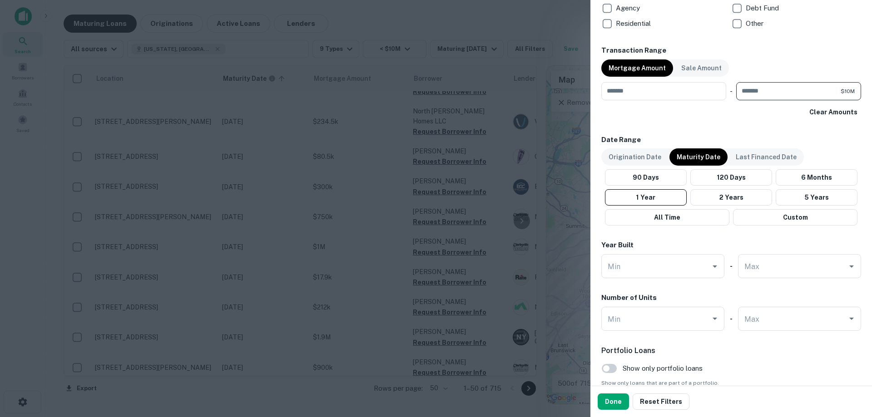
click at [820, 90] on input "********" at bounding box center [788, 91] width 104 height 18
type input "*******"
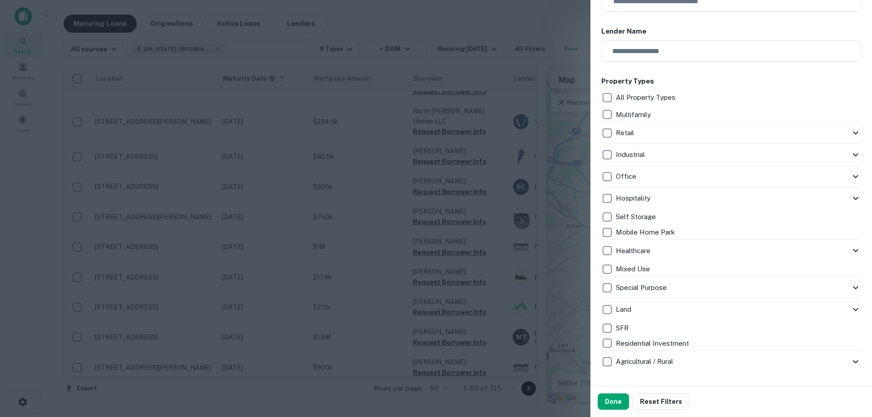
scroll to position [136, 0]
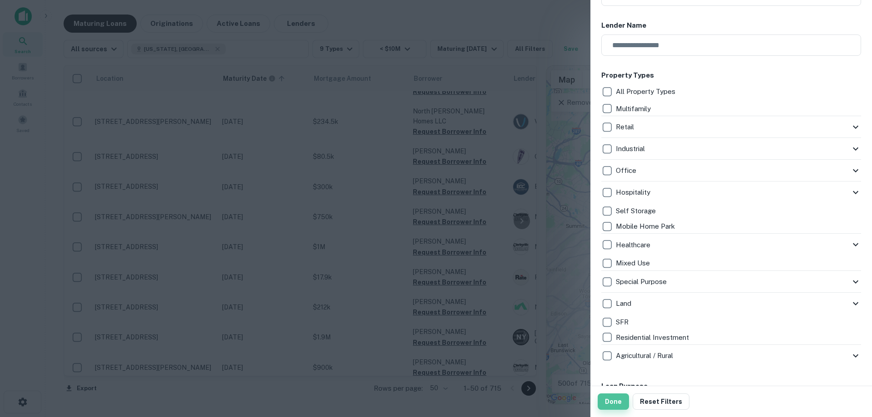
click at [613, 398] on button "Done" at bounding box center [612, 402] width 31 height 16
click at [613, 393] on div "Done Reset Filters" at bounding box center [730, 401] width 281 height 31
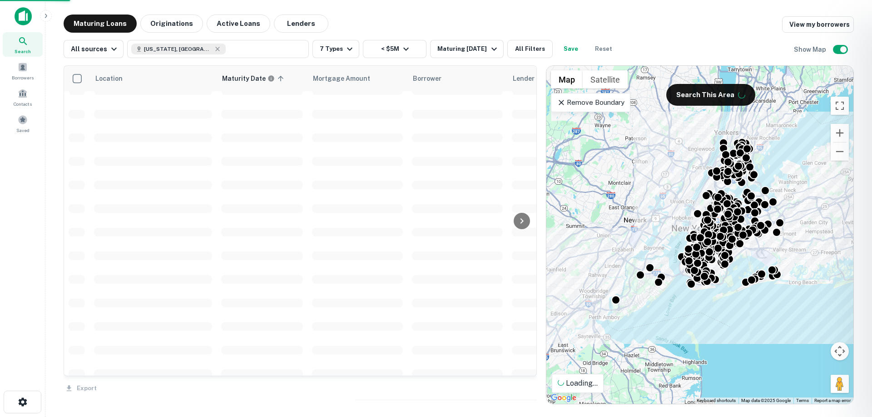
click at [617, 399] on div at bounding box center [436, 208] width 872 height 417
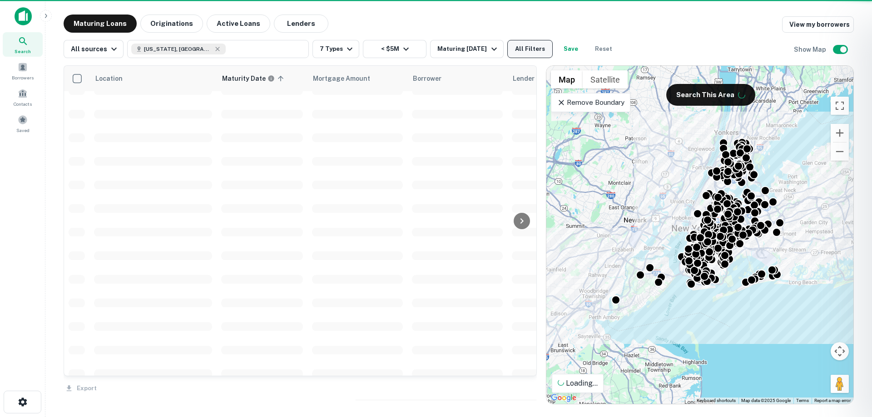
click at [528, 50] on button "All Filters" at bounding box center [529, 49] width 45 height 18
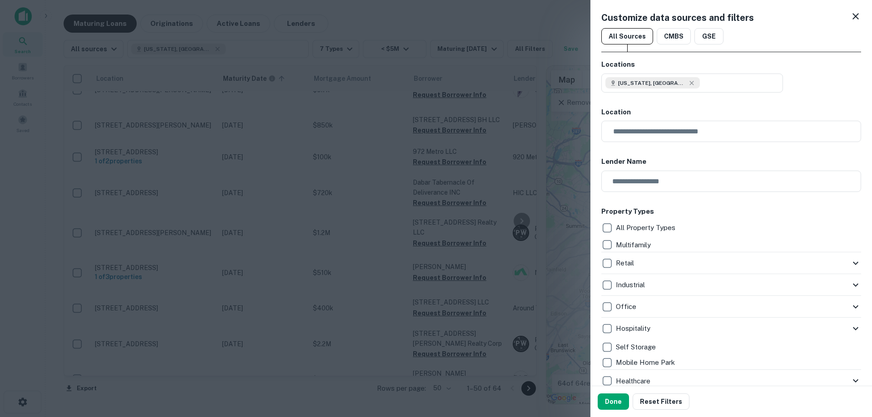
click at [607, 394] on button "Done" at bounding box center [612, 402] width 31 height 16
click at [610, 399] on button "Done" at bounding box center [612, 402] width 31 height 16
